Goal: Task Accomplishment & Management: Use online tool/utility

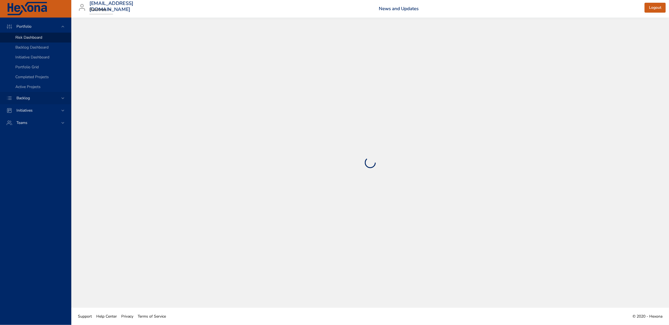
click at [62, 100] on icon at bounding box center [62, 97] width 5 height 5
click at [34, 46] on link "Backlog Details" at bounding box center [35, 50] width 71 height 10
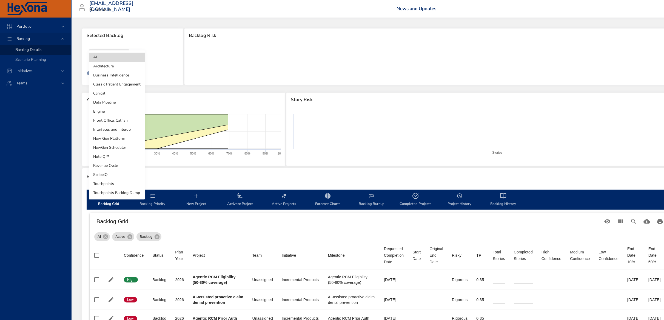
click at [118, 54] on body "Portfolio Backlog Backlog Details Scenario Planning Initiatives Teams [EMAIL_AD…" at bounding box center [332, 160] width 664 height 320
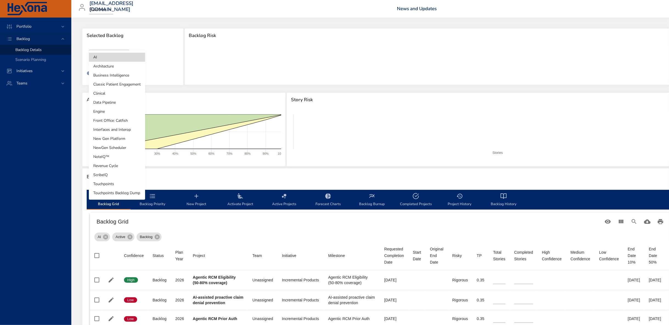
click at [123, 120] on li "Front Office: Catfish" at bounding box center [117, 120] width 56 height 9
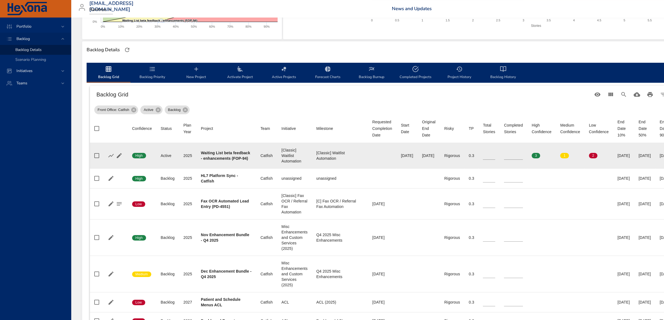
scroll to position [152, 0]
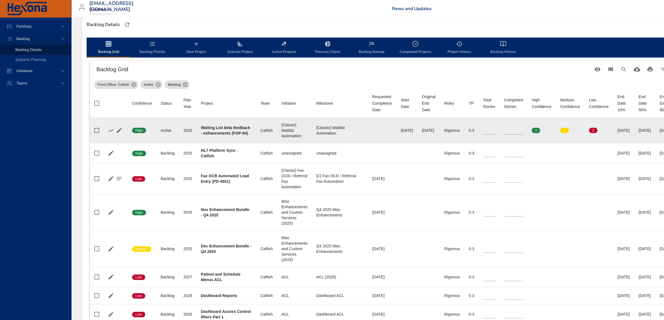
type input "*"
click at [523, 128] on input "*" at bounding box center [513, 130] width 19 height 8
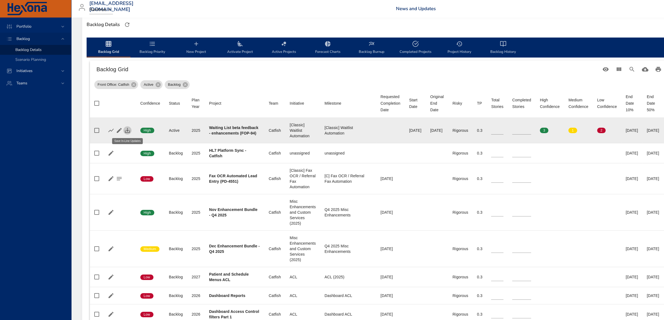
click at [131, 131] on button "button" at bounding box center [127, 130] width 8 height 8
